Goal: Transaction & Acquisition: Purchase product/service

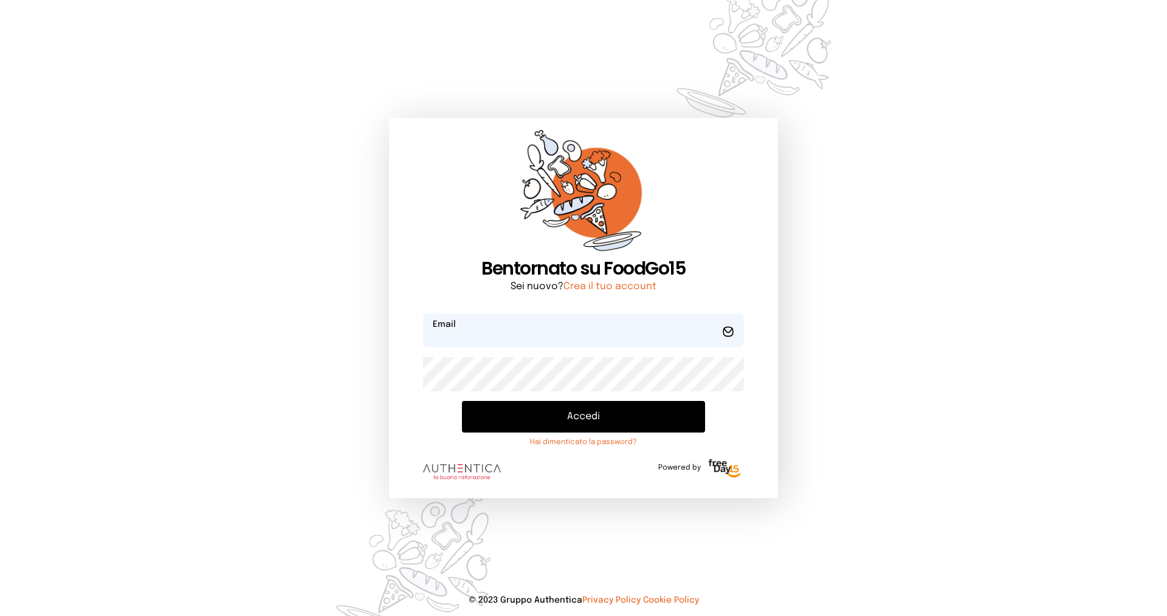
type input "**********"
click at [551, 421] on button "Accedi" at bounding box center [583, 417] width 243 height 32
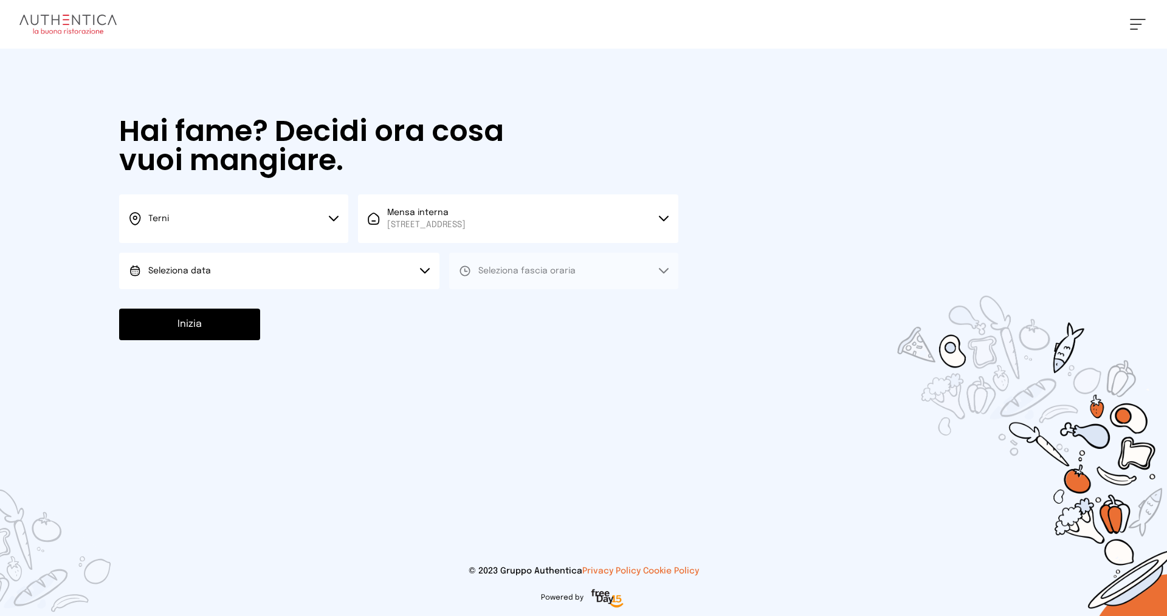
click at [192, 217] on button "Terni" at bounding box center [233, 219] width 229 height 49
click at [215, 258] on li "Terni" at bounding box center [233, 259] width 229 height 33
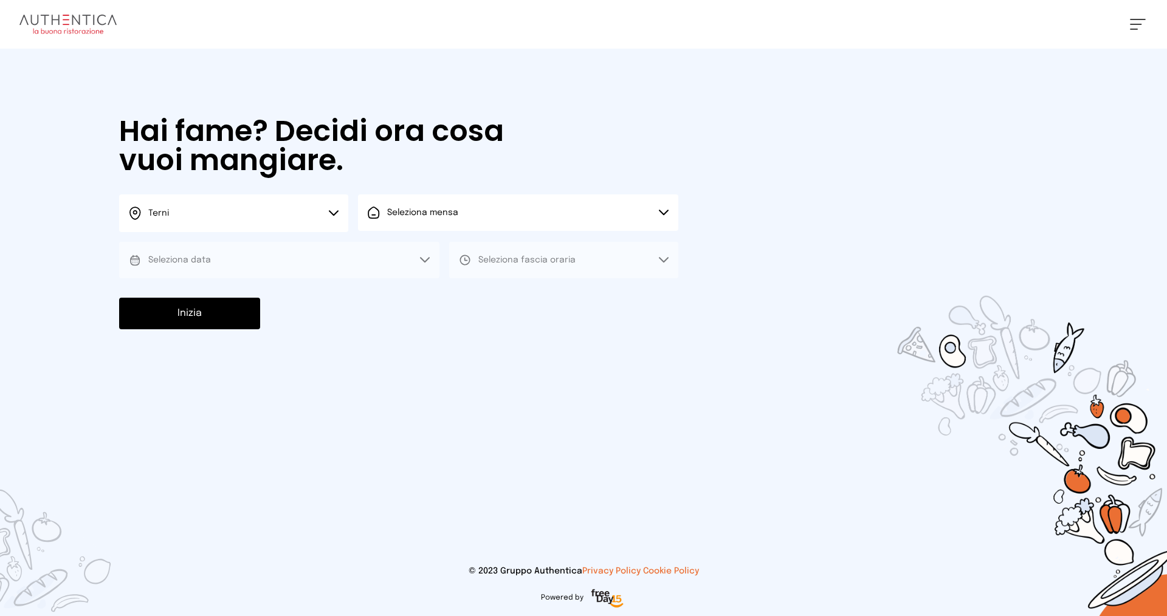
click at [483, 212] on button "Seleziona mensa" at bounding box center [518, 213] width 320 height 36
click at [466, 262] on span "[STREET_ADDRESS]" at bounding box center [426, 259] width 78 height 12
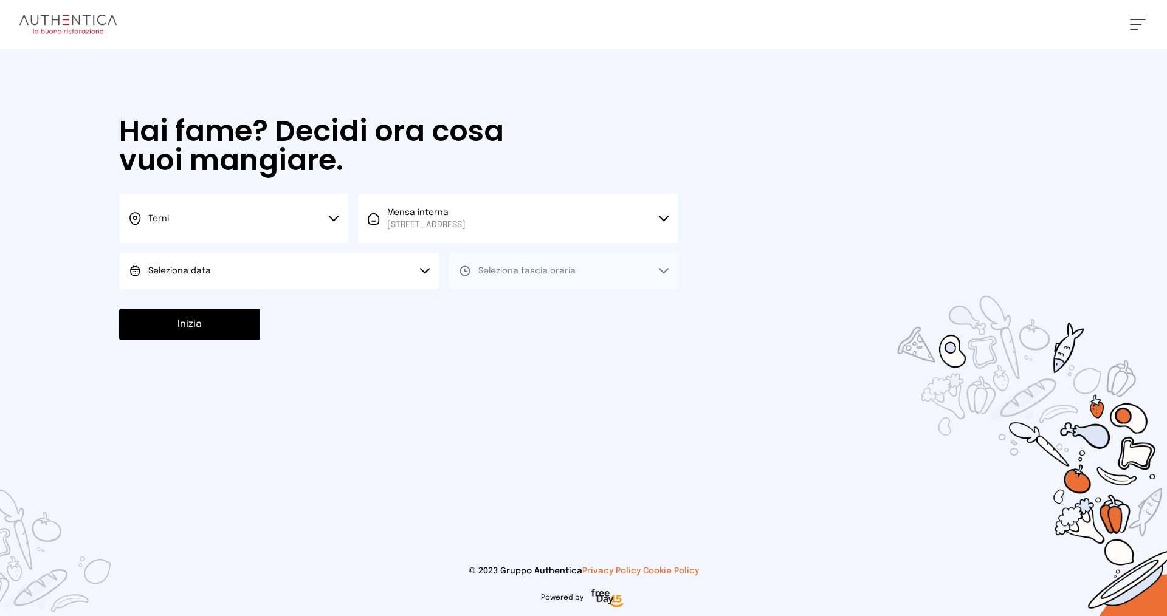
click at [150, 275] on span "Seleziona data" at bounding box center [179, 271] width 63 height 9
drag, startPoint x: 176, startPoint y: 300, endPoint x: 191, endPoint y: 301, distance: 15.2
click at [176, 301] on span "[DATE], [DATE]" at bounding box center [178, 305] width 60 height 12
click at [576, 269] on button "Seleziona fascia oraria" at bounding box center [563, 271] width 229 height 36
click at [522, 304] on li "Pranzo" at bounding box center [563, 305] width 229 height 32
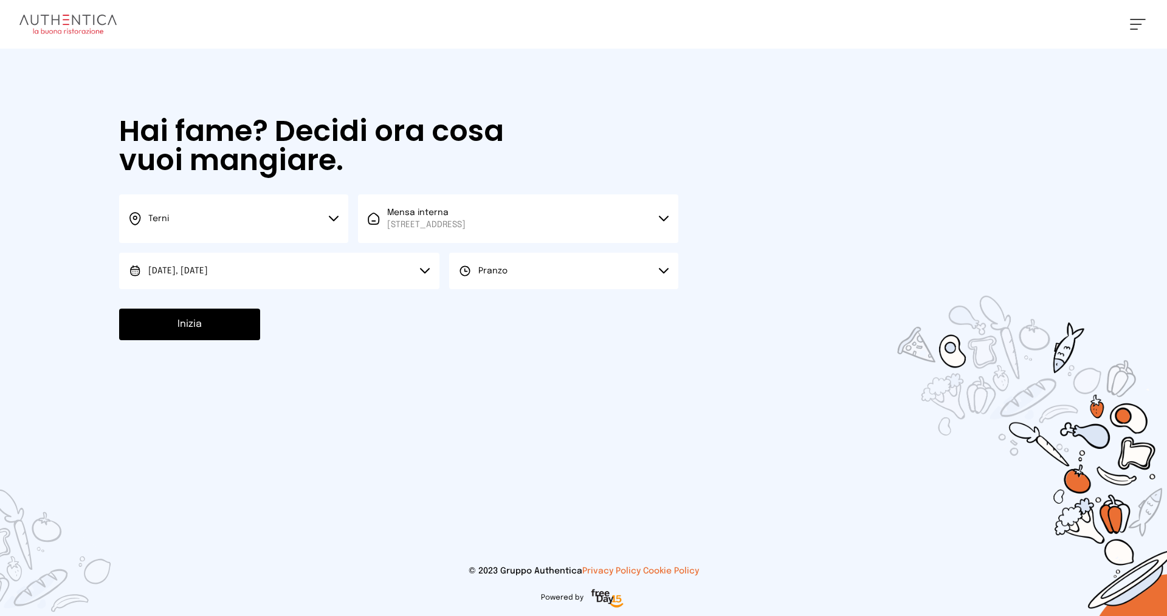
click at [228, 329] on button "Inizia" at bounding box center [189, 325] width 141 height 32
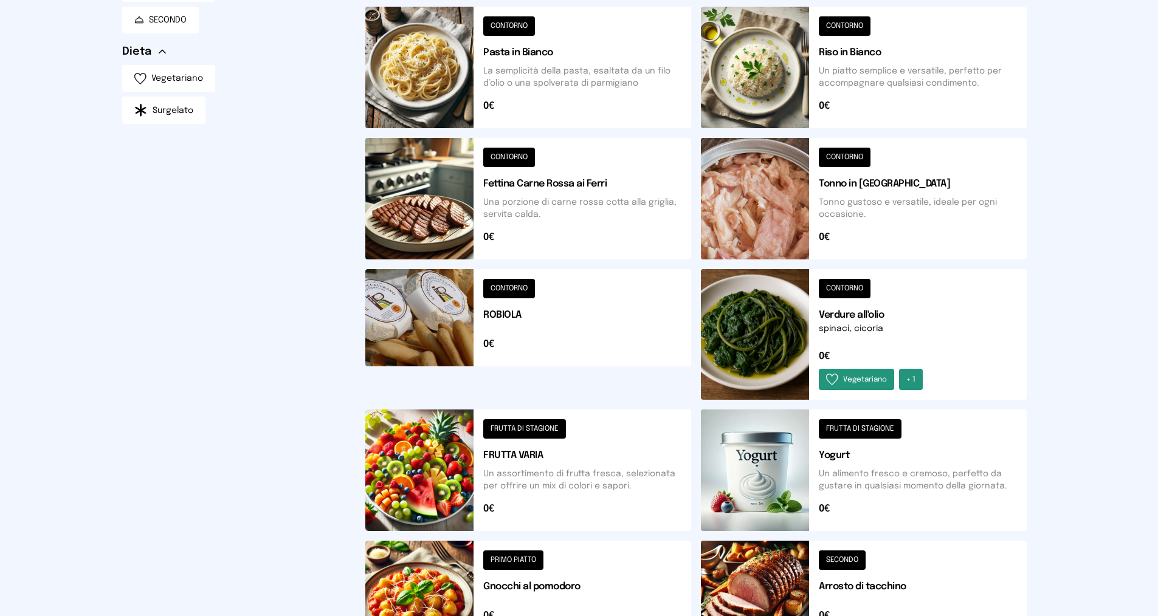
scroll to position [228, 0]
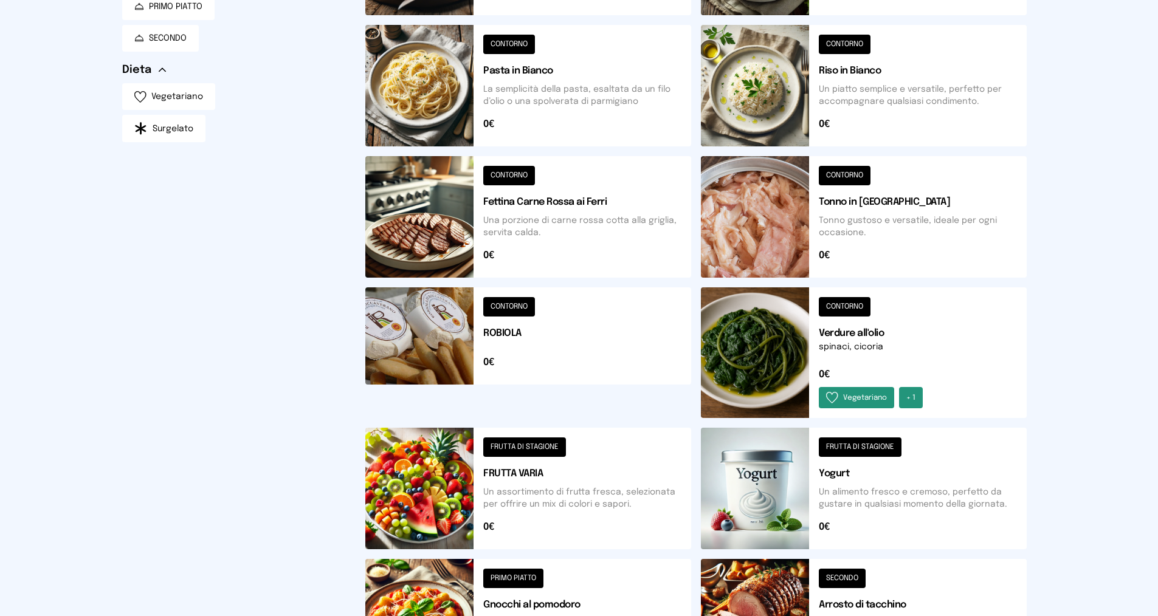
click at [847, 576] on button at bounding box center [864, 613] width 326 height 109
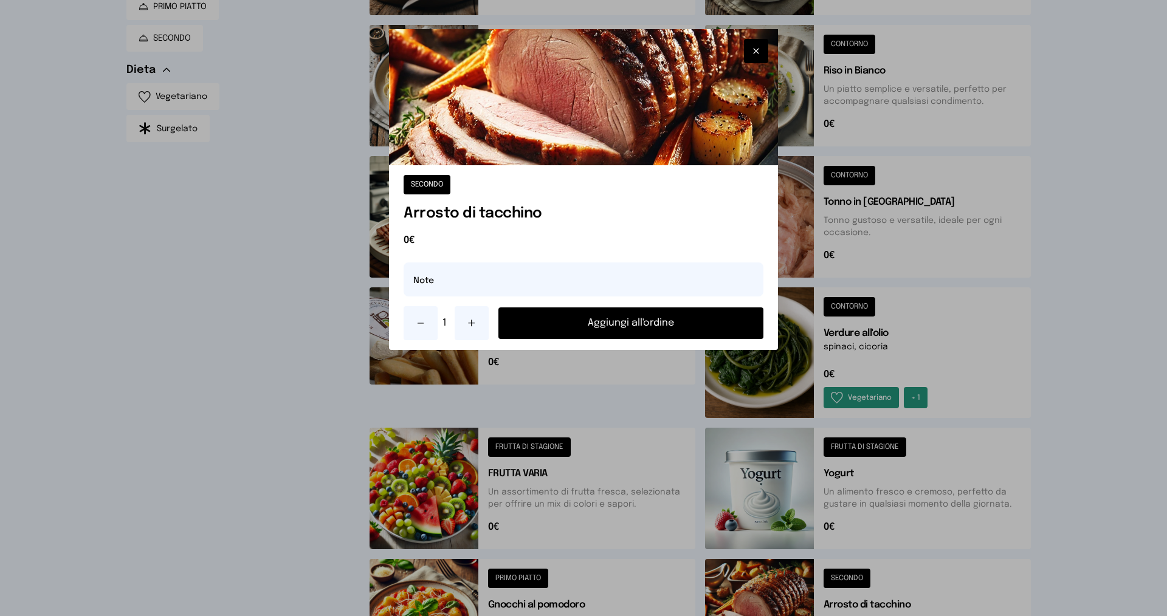
click at [678, 322] on button "Aggiungi all'ordine" at bounding box center [631, 324] width 265 height 32
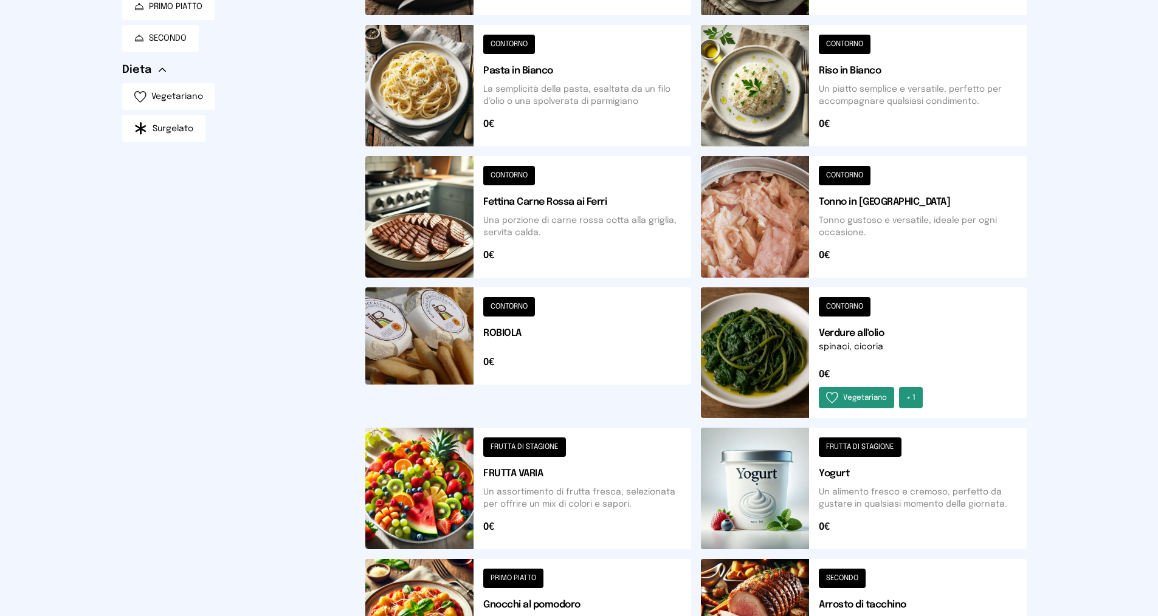
click at [503, 449] on button at bounding box center [528, 489] width 326 height 122
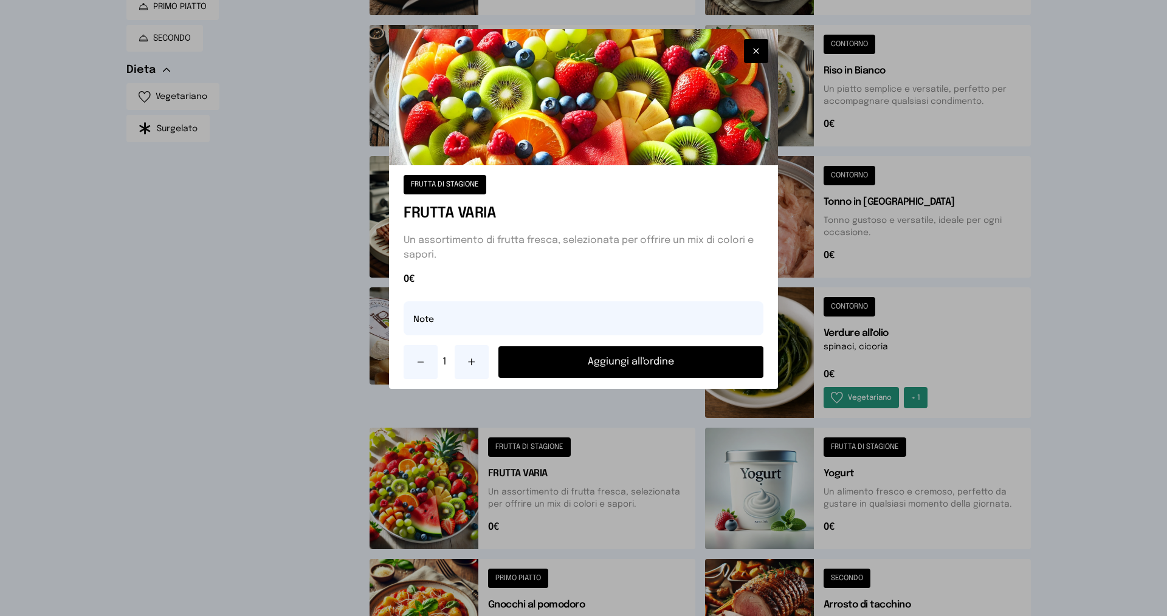
click at [590, 363] on button "Aggiungi all'ordine" at bounding box center [631, 363] width 265 height 32
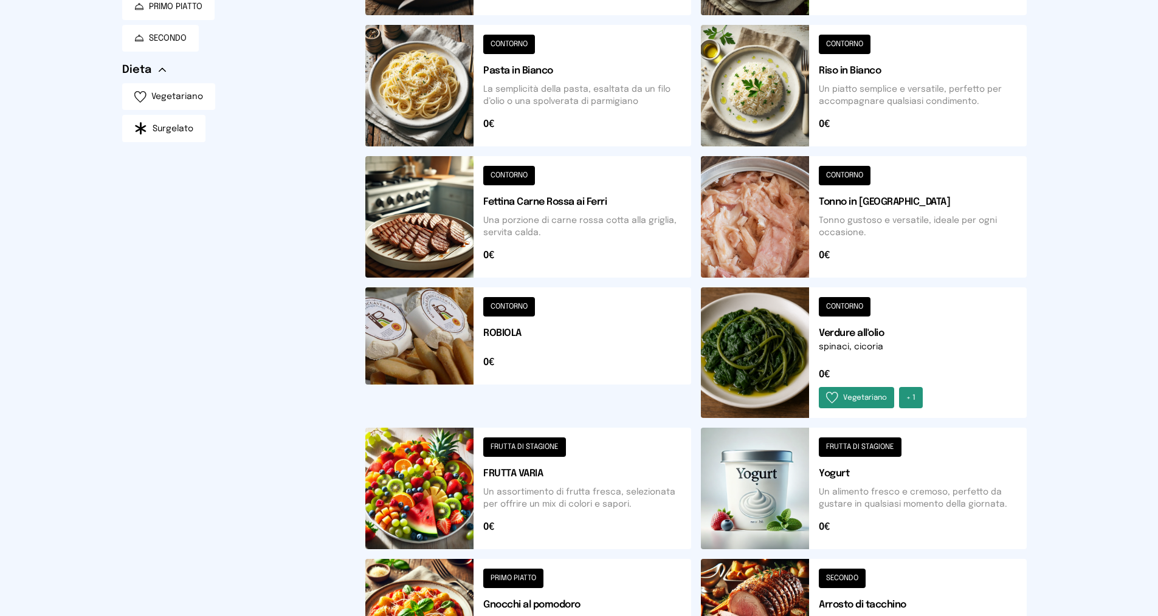
click at [850, 303] on button at bounding box center [864, 353] width 326 height 131
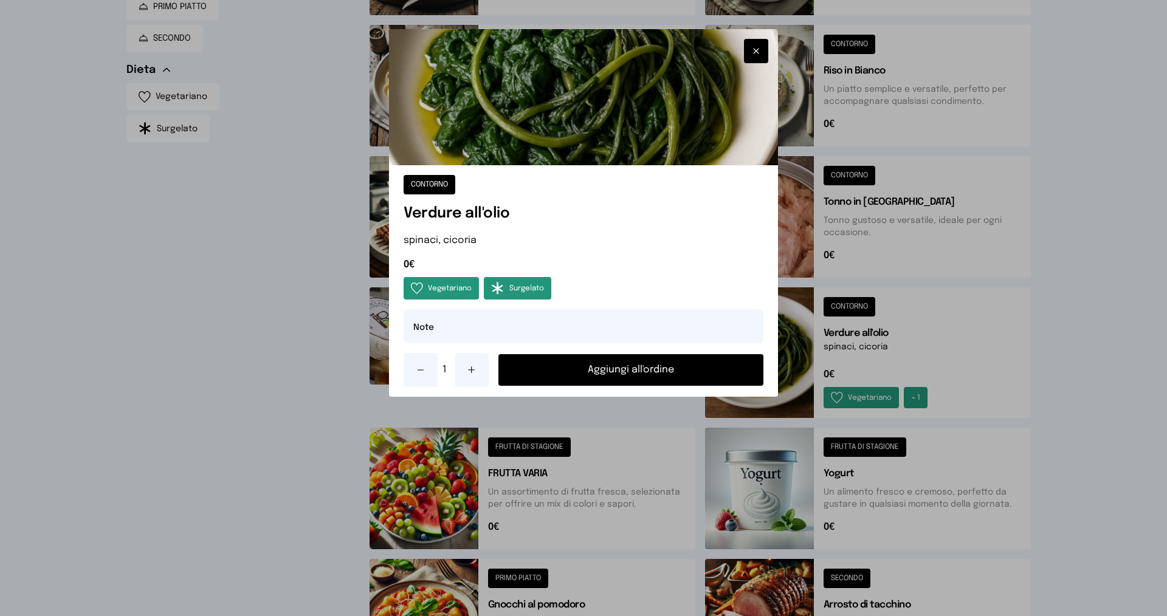
click at [632, 371] on button "Aggiungi all'ordine" at bounding box center [631, 370] width 265 height 32
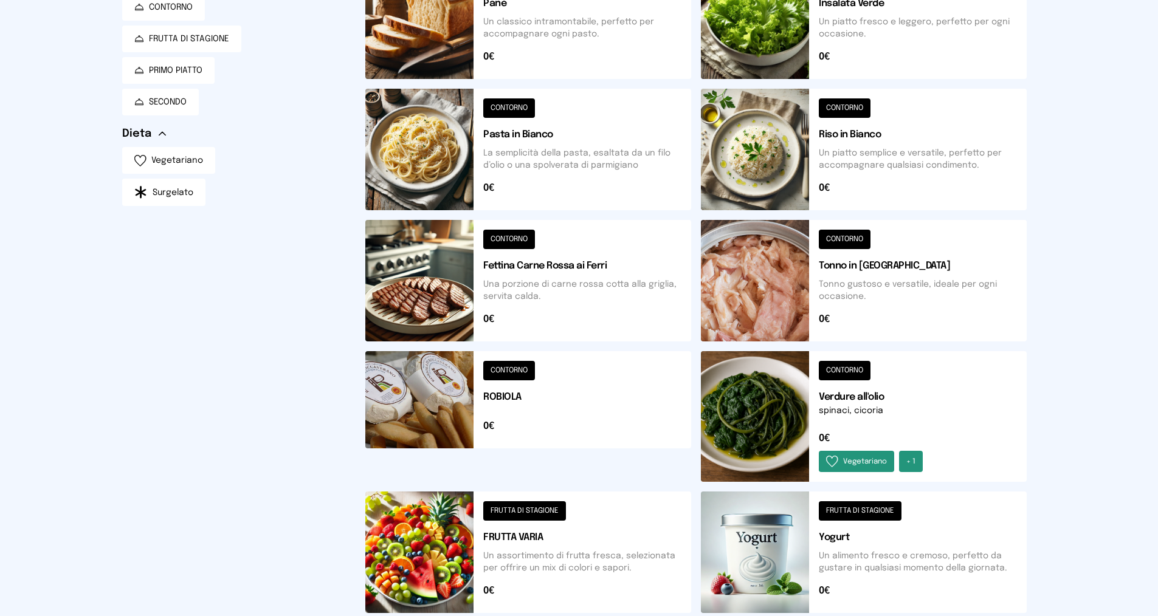
scroll to position [0, 0]
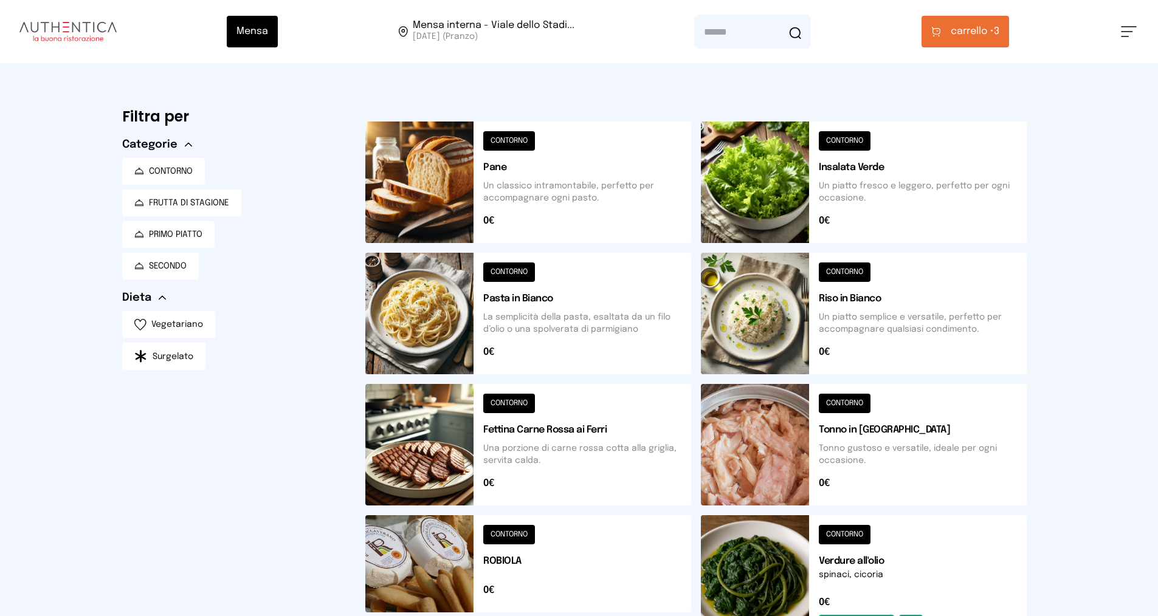
click at [506, 138] on button at bounding box center [528, 183] width 326 height 122
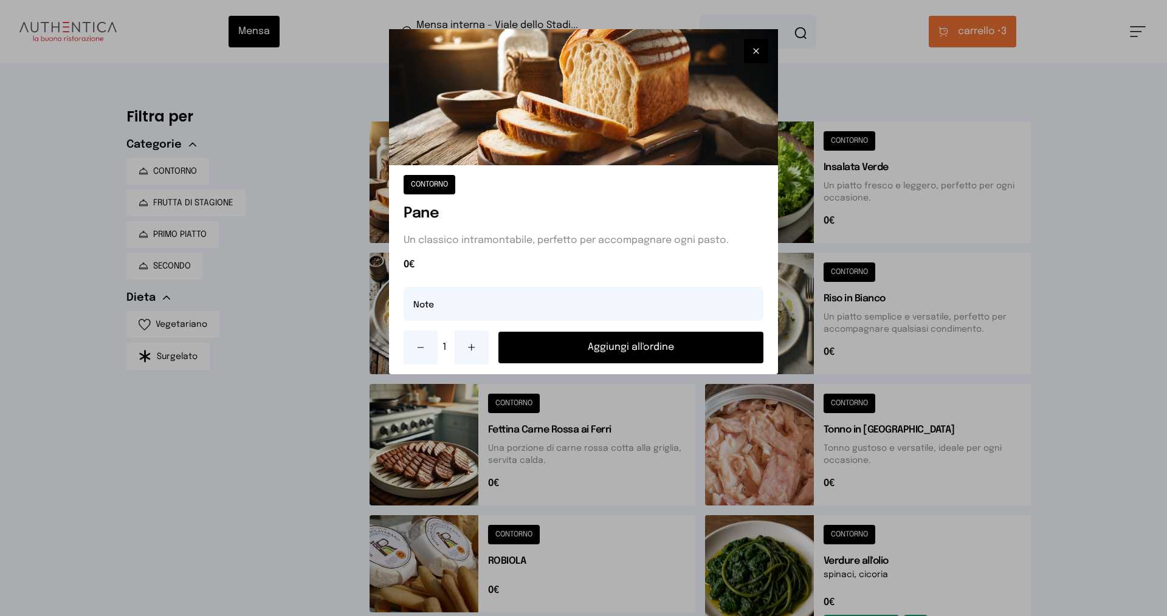
click at [569, 350] on button "Aggiungi all'ordine" at bounding box center [631, 348] width 265 height 32
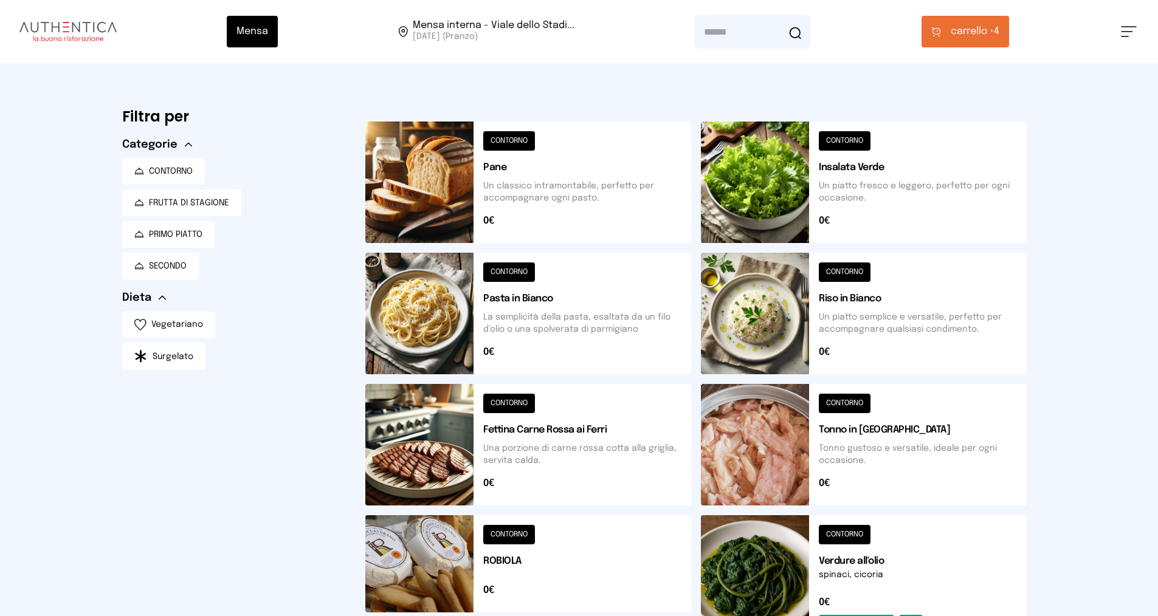
click at [981, 28] on span "carrello •" at bounding box center [972, 31] width 43 height 15
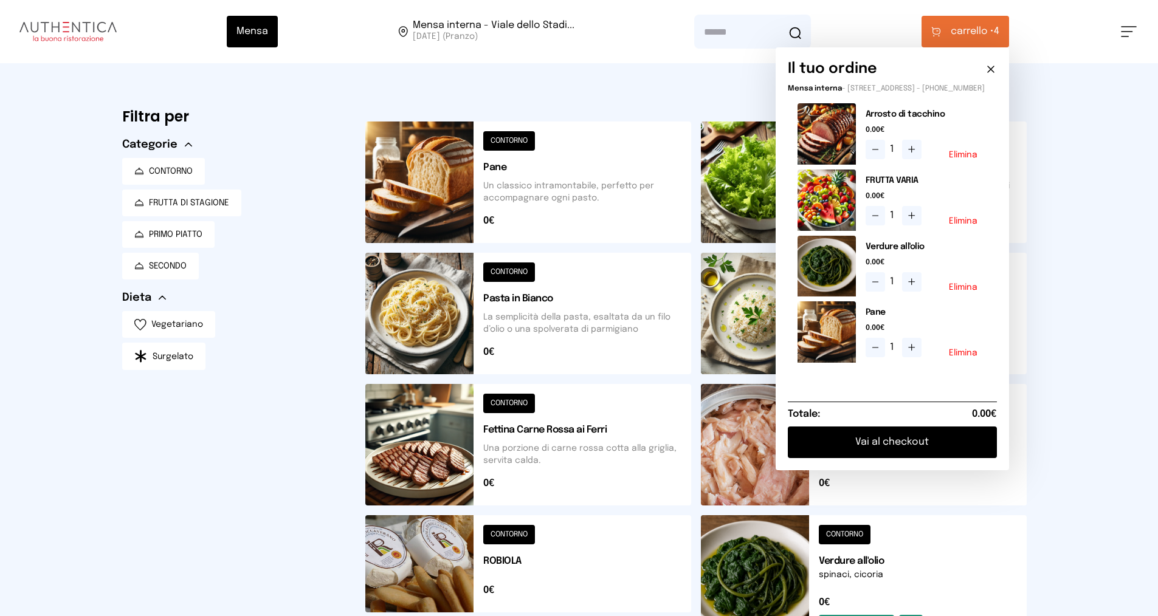
click at [889, 455] on button "Vai al checkout" at bounding box center [892, 443] width 209 height 32
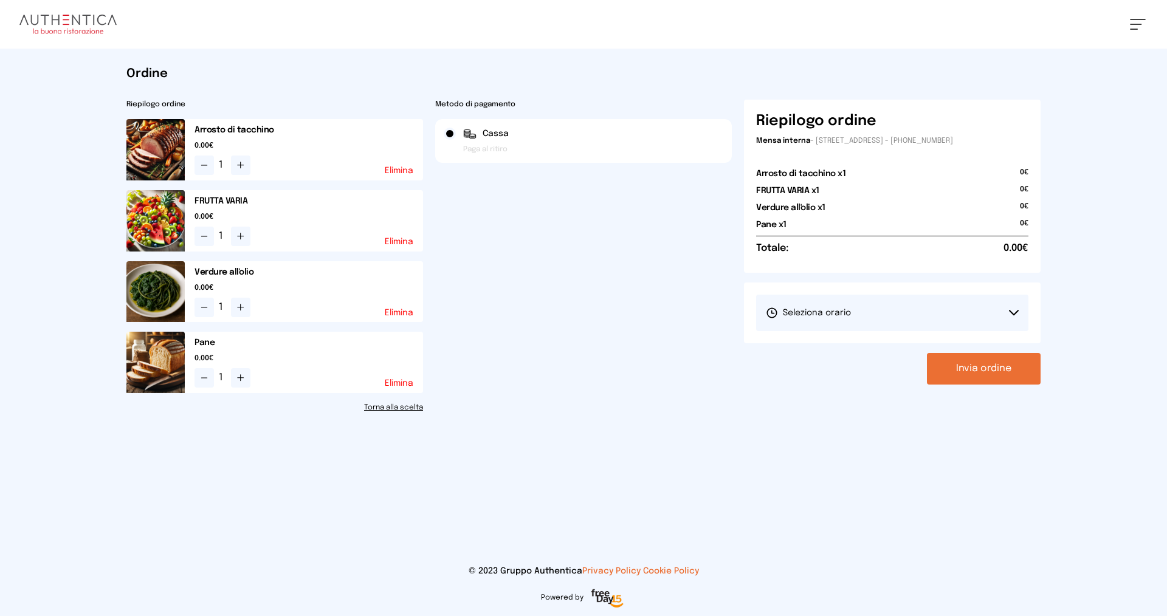
click at [830, 312] on span "Seleziona orario" at bounding box center [808, 313] width 85 height 12
click at [835, 343] on span "1° Turno (13:00 - 15:00)" at bounding box center [812, 347] width 92 height 12
click at [961, 370] on button "Invia ordine" at bounding box center [984, 369] width 114 height 32
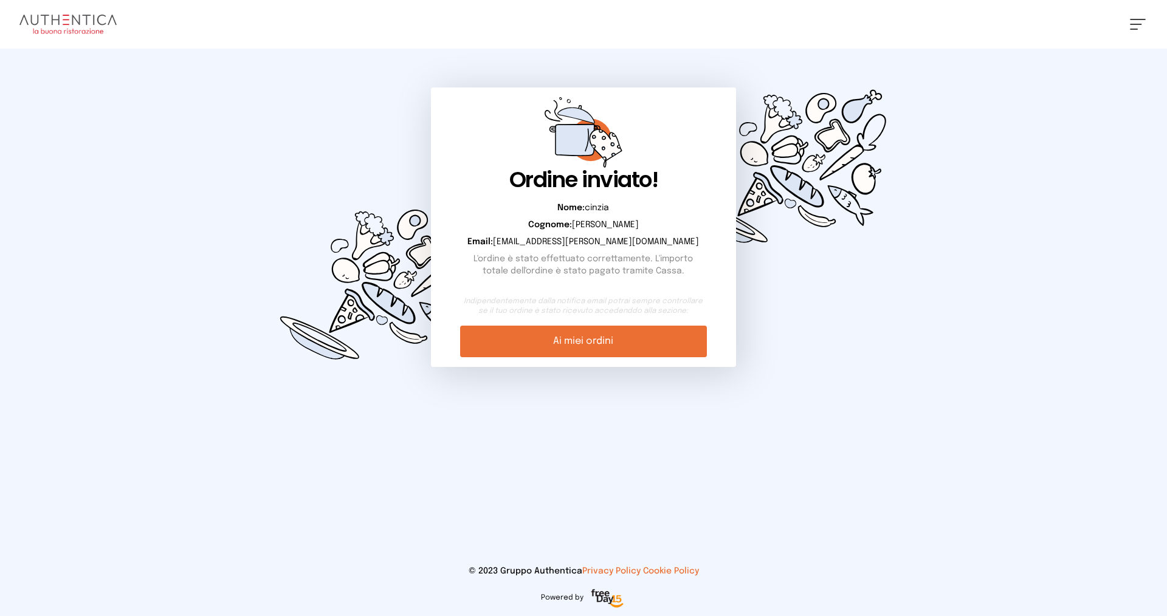
click at [630, 345] on link "Ai miei ordini" at bounding box center [583, 342] width 246 height 32
